Goal: Information Seeking & Learning: Learn about a topic

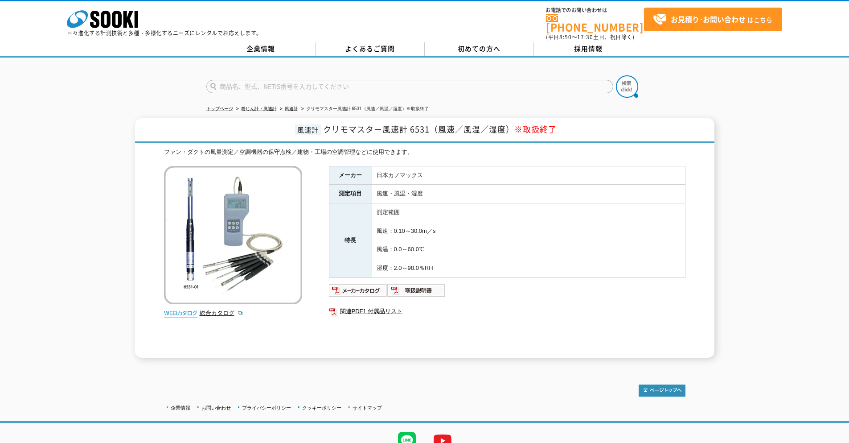
drag, startPoint x: 394, startPoint y: 246, endPoint x: 440, endPoint y: 246, distance: 45.5
click at [440, 246] on td "測定範囲 風速：0.10～30.0m／s 風温：0.0～60.0℃ 湿度：2.0～98.0％RH" at bounding box center [528, 240] width 313 height 74
click at [511, 247] on td "測定範囲 風速：0.10～30.0m／s 風温：0.0～60.0℃ 湿度：2.0～98.0％RH" at bounding box center [528, 240] width 313 height 74
drag, startPoint x: 440, startPoint y: 243, endPoint x: 395, endPoint y: 217, distance: 52.3
click at [395, 217] on td "測定範囲 風速：0.10～30.0m／s 風温：0.0～60.0℃ 湿度：2.0～98.0％RH" at bounding box center [528, 240] width 313 height 74
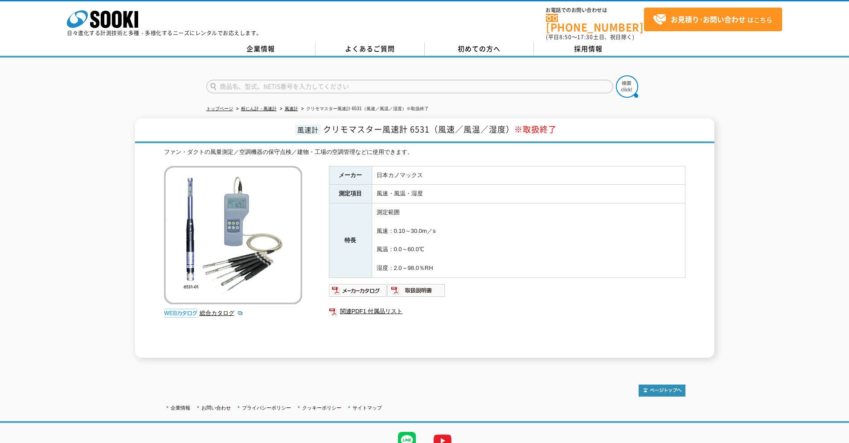
click at [432, 242] on td "測定範囲 風速：0.10～30.0m／s 風温：0.0～60.0℃ 湿度：2.0～98.0％RH" at bounding box center [528, 240] width 313 height 74
drag, startPoint x: 434, startPoint y: 245, endPoint x: 396, endPoint y: 213, distance: 50.0
click at [396, 213] on td "測定範囲 風速：0.10～30.0m／s 風温：0.0～60.0℃ 湿度：2.0～98.0％RH" at bounding box center [528, 240] width 313 height 74
click at [477, 259] on td "測定範囲 風速：0.10～30.0m／s 風温：0.0～60.0℃ 湿度：2.0～98.0％RH" at bounding box center [528, 240] width 313 height 74
drag, startPoint x: 445, startPoint y: 261, endPoint x: 375, endPoint y: 205, distance: 89.8
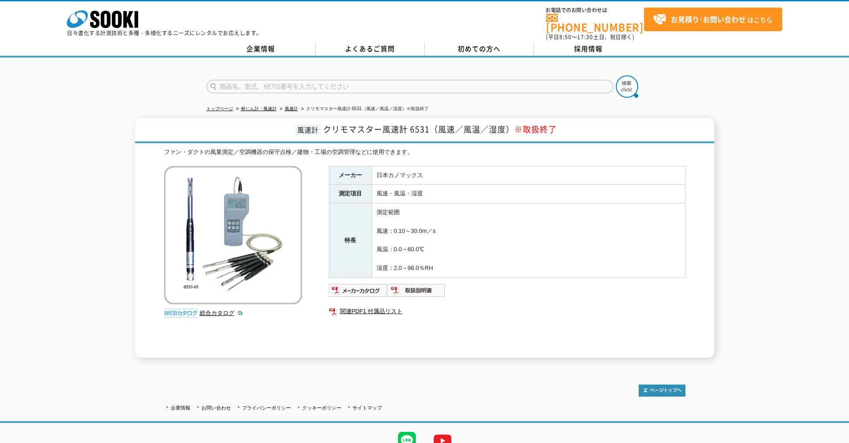
click at [375, 205] on td "測定範囲 風速：0.10～30.0m／s 風温：0.0～60.0℃ 湿度：2.0～98.0％RH" at bounding box center [528, 240] width 313 height 74
click at [532, 272] on table "メーカー 日本カノマックス 測定項目 風速・風温・湿度 特長 測定範囲 風速：0.10～30.0m／s 風温：0.0～60.0℃ 湿度：2.0～98.0％RH" at bounding box center [507, 222] width 357 height 112
drag, startPoint x: 441, startPoint y: 227, endPoint x: 355, endPoint y: 222, distance: 86.6
click at [355, 222] on tr "特長 測定範囲 風速：0.10～30.0m／s 風温：0.0～60.0℃ 湿度：2.0～98.0％RH" at bounding box center [507, 240] width 356 height 74
click at [401, 228] on td "測定範囲 風速：0.10～30.0m／s 風温：0.0～60.0℃ 湿度：2.0～98.0％RH" at bounding box center [528, 240] width 313 height 74
